Goal: Transaction & Acquisition: Purchase product/service

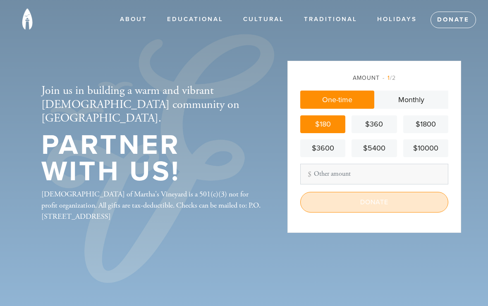
click at [347, 207] on input "Donate" at bounding box center [374, 202] width 148 height 21
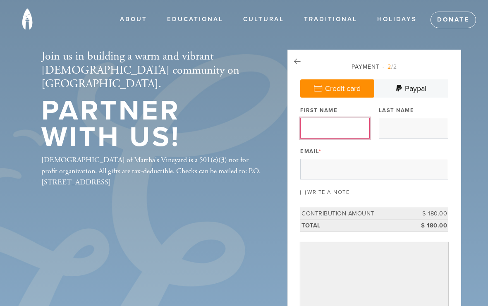
click at [329, 129] on input "First Name" at bounding box center [334, 128] width 69 height 21
type input "[PERSON_NAME]"
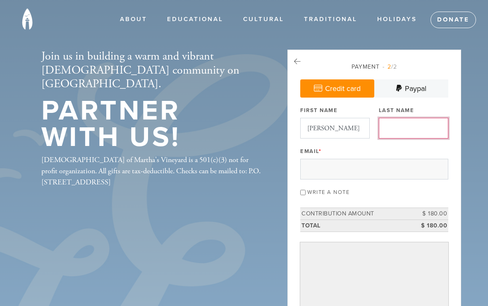
type input "[PERSON_NAME]"
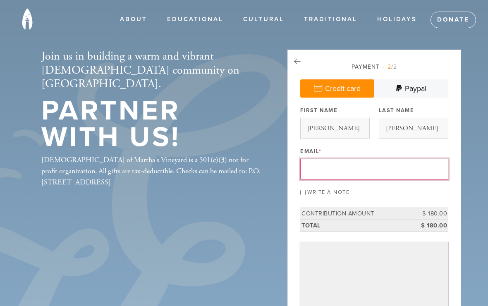
click at [351, 167] on input "Email *" at bounding box center [374, 169] width 148 height 21
click at [327, 176] on input "Email *" at bounding box center [374, 169] width 148 height 21
type input "T"
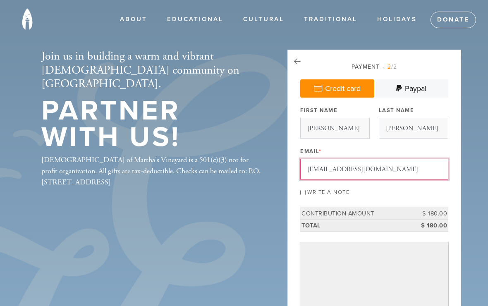
type input "[EMAIL_ADDRESS][DOMAIN_NAME]"
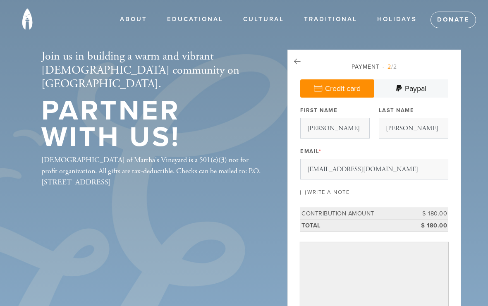
click at [303, 193] on input "Write a note" at bounding box center [302, 192] width 5 height 5
checkbox input "true"
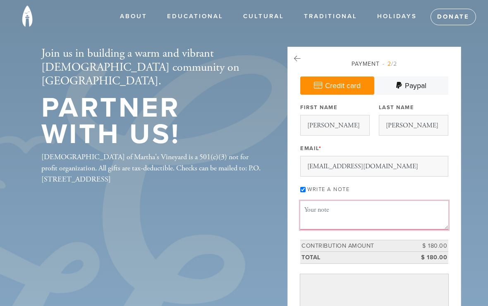
click at [367, 214] on textarea "Message or dedication" at bounding box center [374, 215] width 148 height 28
click at [409, 210] on textarea "Wishing you a happy and healthy" at bounding box center [374, 215] width 148 height 28
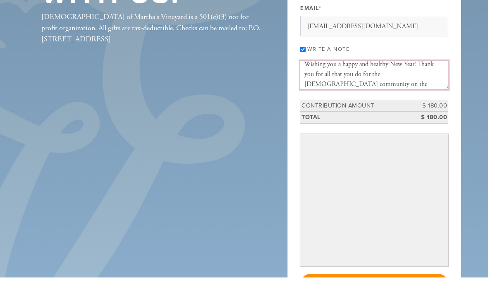
scroll to position [115, 0]
type textarea "Wishing you a happy and healthy New Year! Thank you for all that you do for the…"
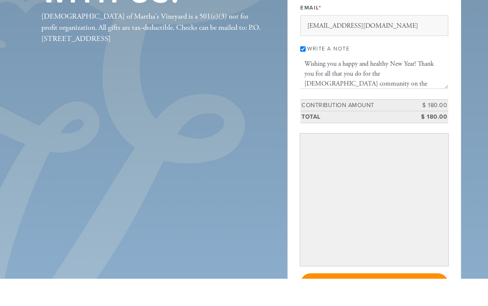
scroll to position [139, 0]
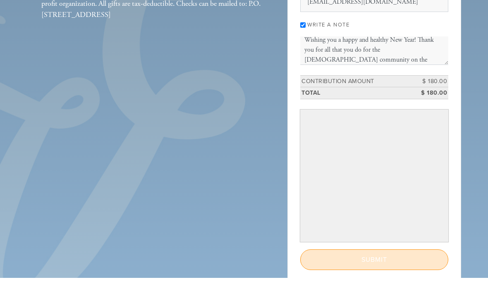
click at [371, 278] on input "Submit" at bounding box center [374, 288] width 148 height 21
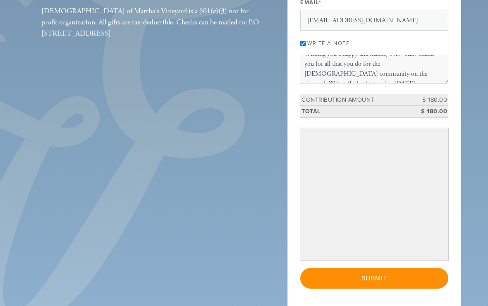
scroll to position [149, 0]
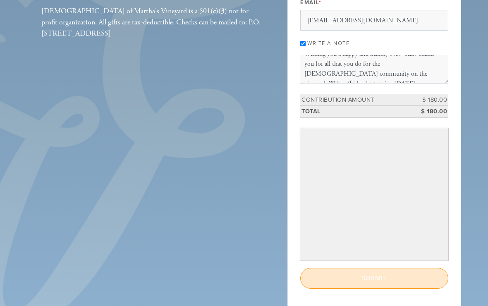
click at [381, 279] on input "Submit" at bounding box center [374, 278] width 148 height 21
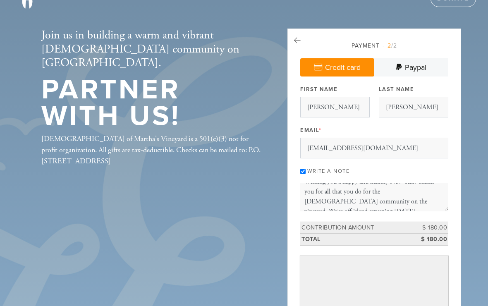
scroll to position [0, 0]
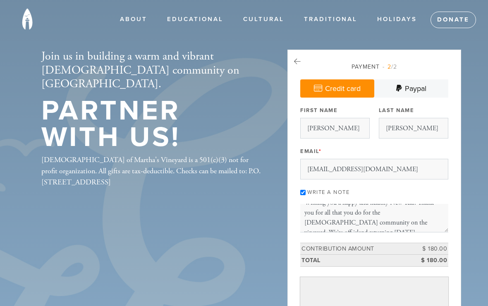
click at [264, 46] on div "Join us in building a warm and vibrant [DEMOGRAPHIC_DATA] community on [GEOGRAP…" at bounding box center [244, 259] width 446 height 519
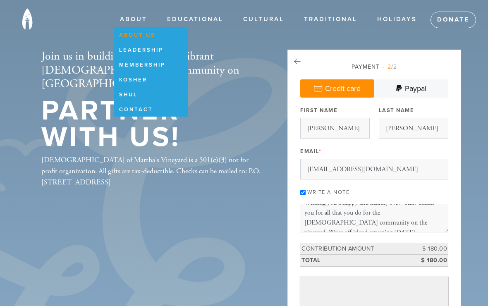
click at [157, 39] on link "About Us" at bounding box center [149, 36] width 71 height 14
